Goal: Task Accomplishment & Management: Complete application form

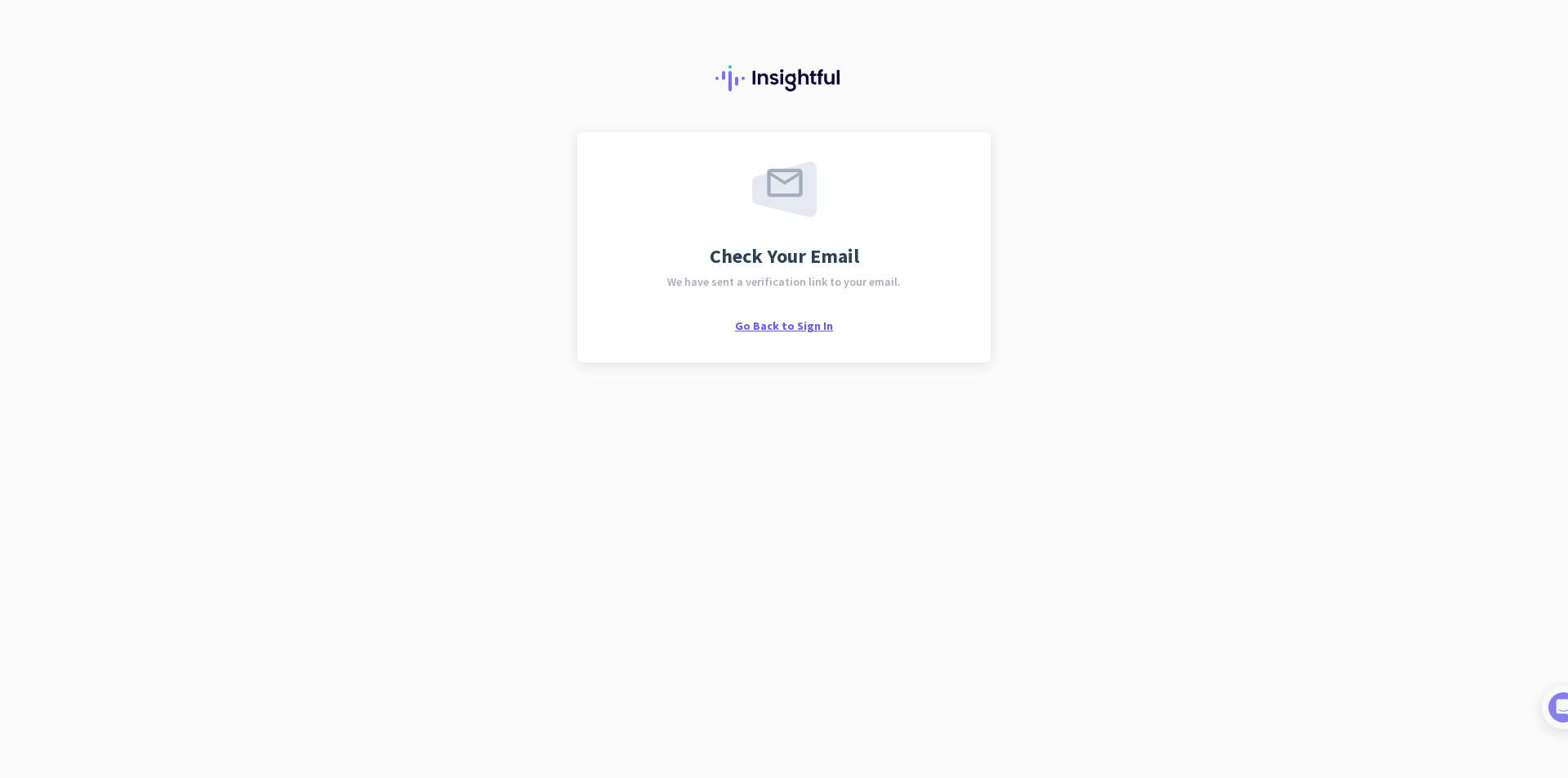
click at [792, 329] on span "Go Back to Sign In" at bounding box center [783, 325] width 98 height 14
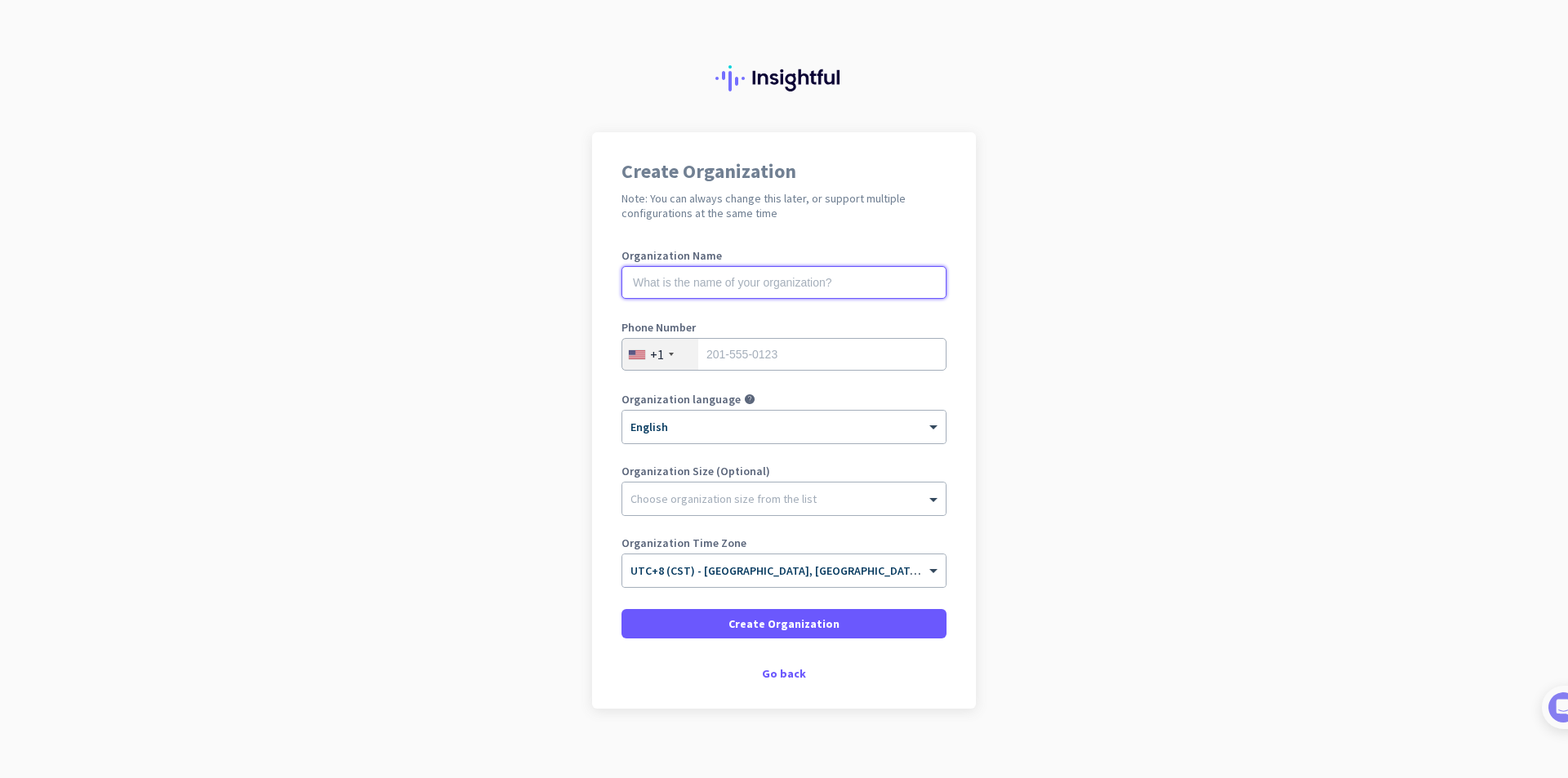
click at [714, 272] on input "text" at bounding box center [784, 283] width 325 height 33
